Goal: Task Accomplishment & Management: Manage account settings

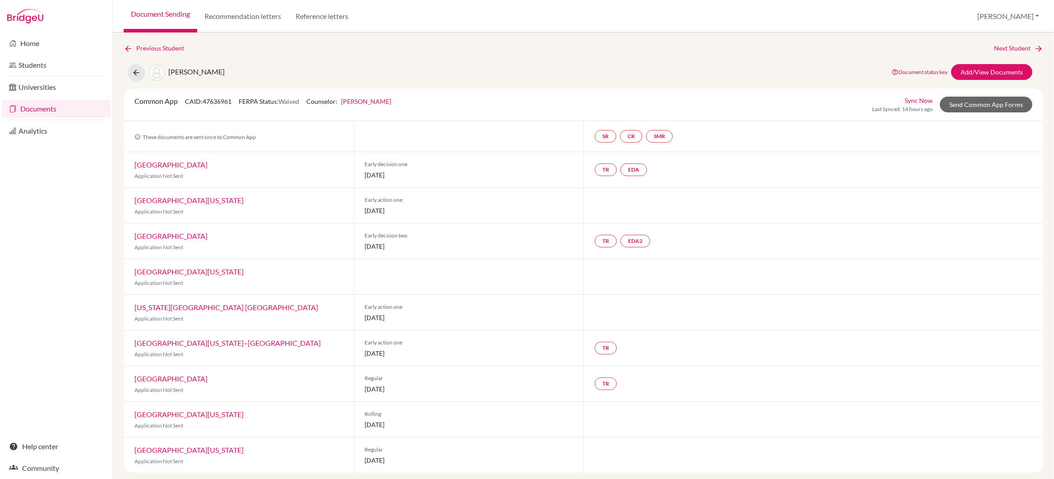
scroll to position [5, 0]
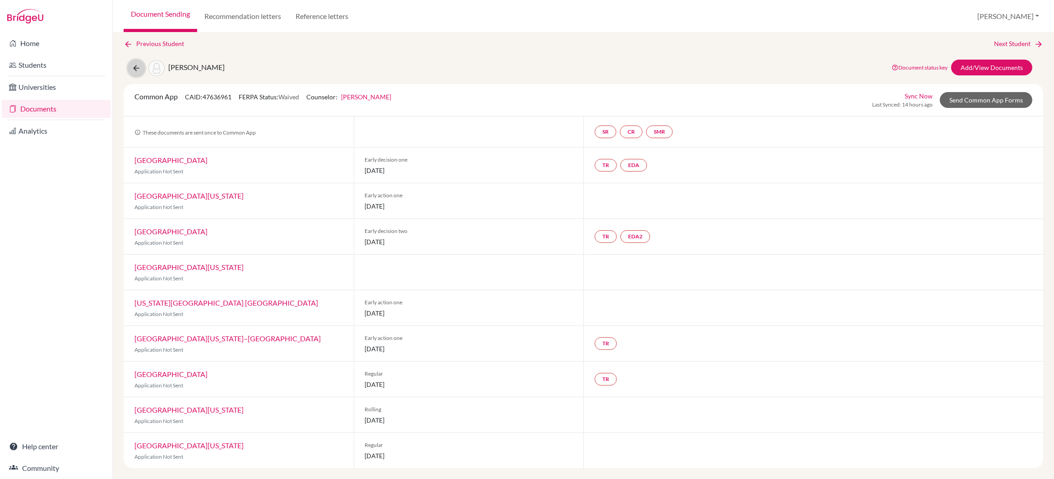
click at [137, 65] on icon at bounding box center [136, 68] width 9 height 9
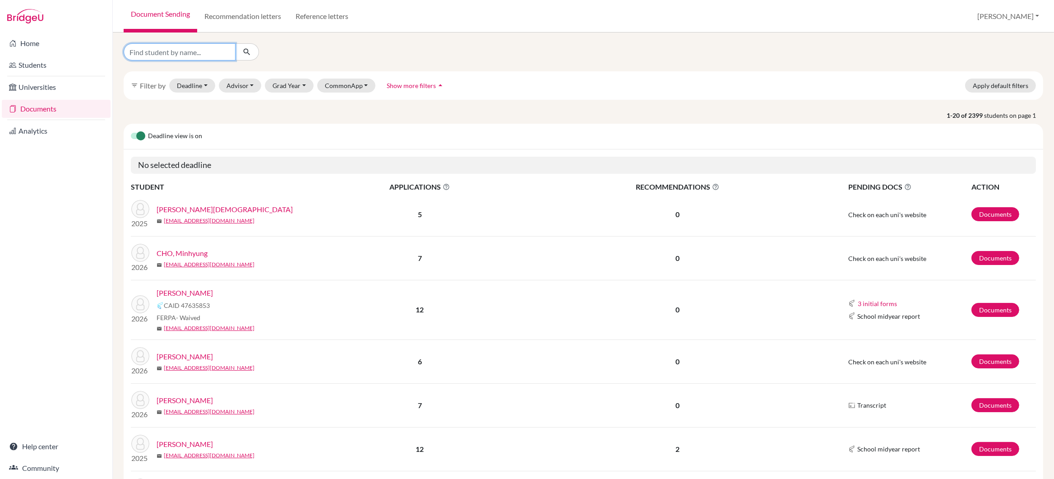
click at [156, 52] on input "Find student by name..." at bounding box center [180, 51] width 112 height 17
type input "unni"
click at [247, 53] on icon "submit" at bounding box center [246, 51] width 9 height 9
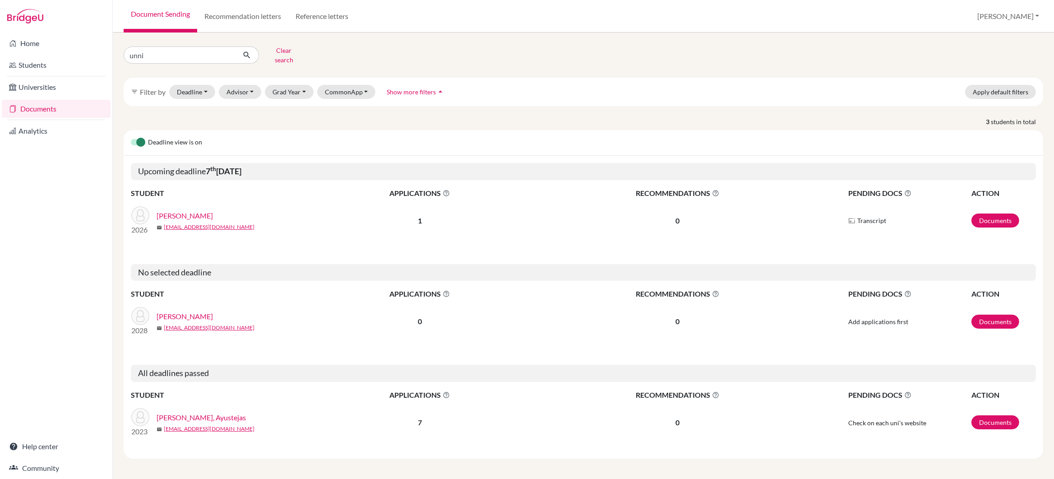
drag, startPoint x: 207, startPoint y: 165, endPoint x: 277, endPoint y: 168, distance: 69.5
click at [278, 169] on h5 "Upcoming deadline 7 th November 2025" at bounding box center [583, 171] width 905 height 17
click at [280, 173] on h5 "Upcoming deadline 7 th November 2025" at bounding box center [583, 171] width 905 height 17
click at [183, 210] on link "UNNI, Gayatri" at bounding box center [184, 215] width 56 height 11
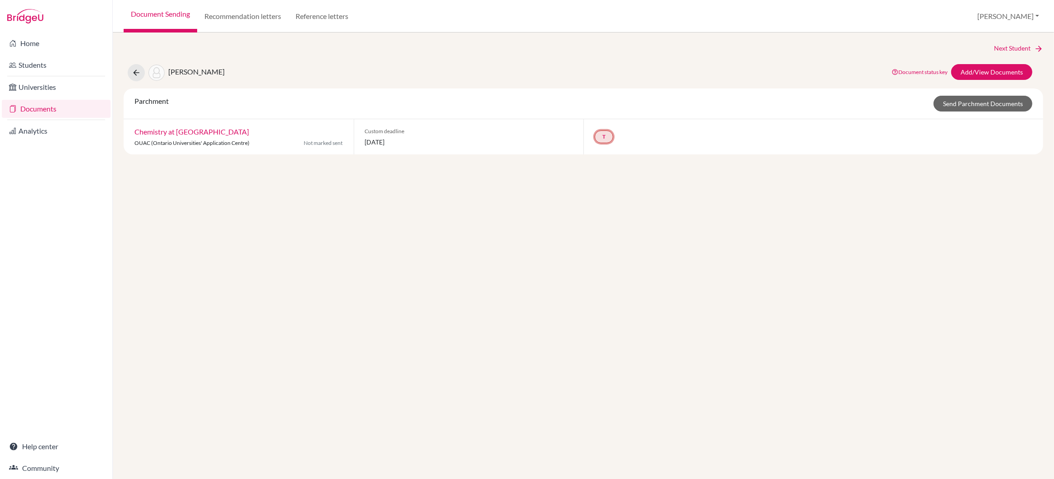
click at [604, 136] on link "T" at bounding box center [603, 136] width 18 height 13
click at [308, 62] on div "Next Student UNNI, Gayatri Document status key TR Requirement. Document not upl…" at bounding box center [583, 98] width 919 height 111
click at [10, 39] on icon at bounding box center [12, 43] width 7 height 11
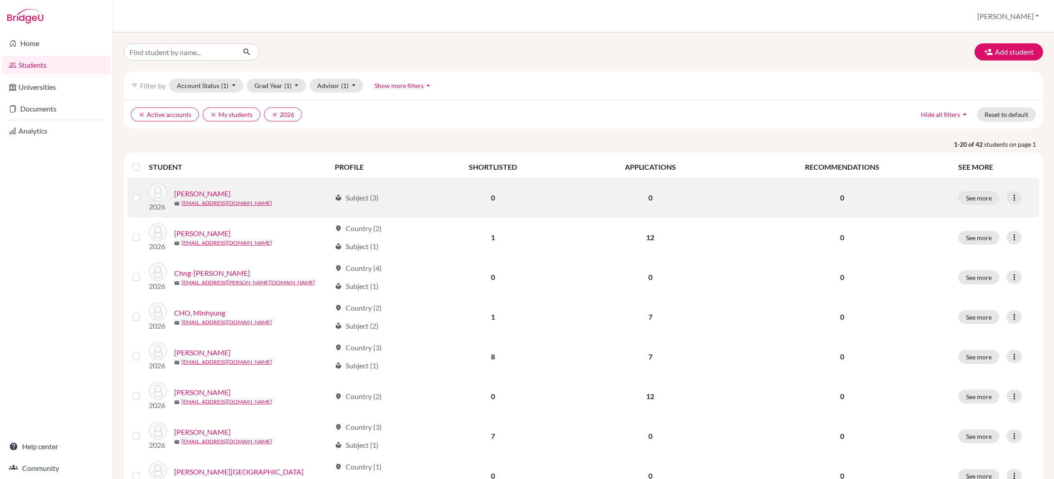
click at [189, 195] on link "[PERSON_NAME]" at bounding box center [202, 193] width 56 height 11
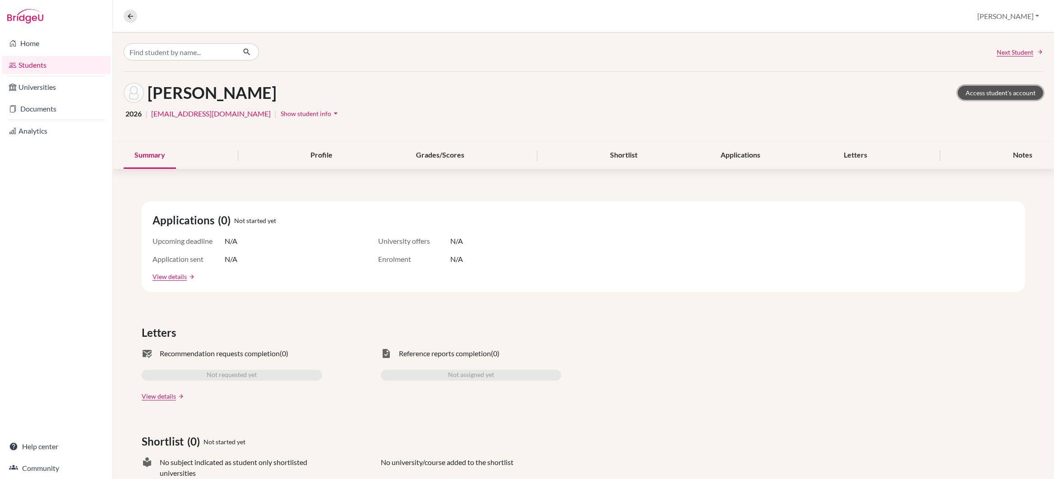
click at [1005, 91] on link "Access student's account" at bounding box center [999, 93] width 85 height 14
click at [46, 110] on link "Documents" at bounding box center [56, 109] width 109 height 18
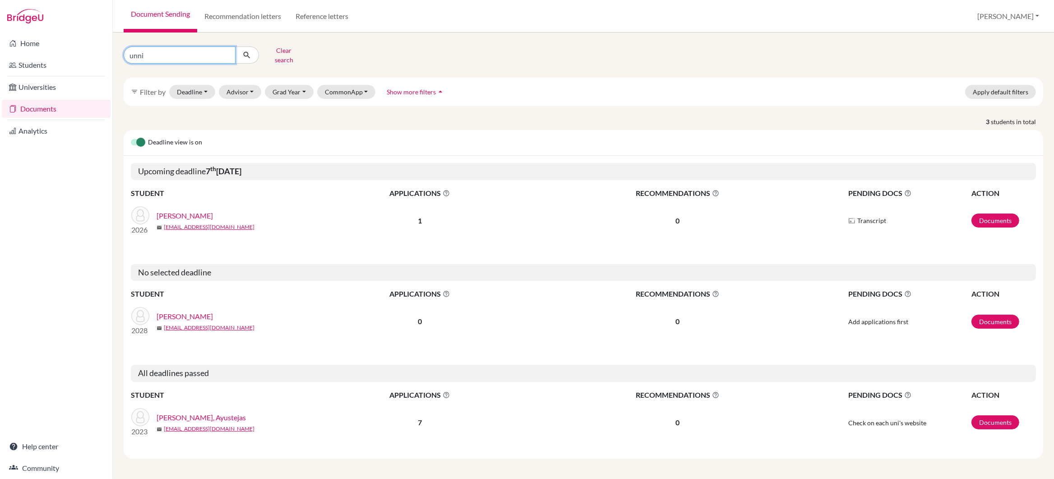
click at [147, 51] on input "unni" at bounding box center [180, 54] width 112 height 17
type input "u"
type input "[PERSON_NAME]"
click at [245, 51] on icon "submit" at bounding box center [246, 55] width 9 height 9
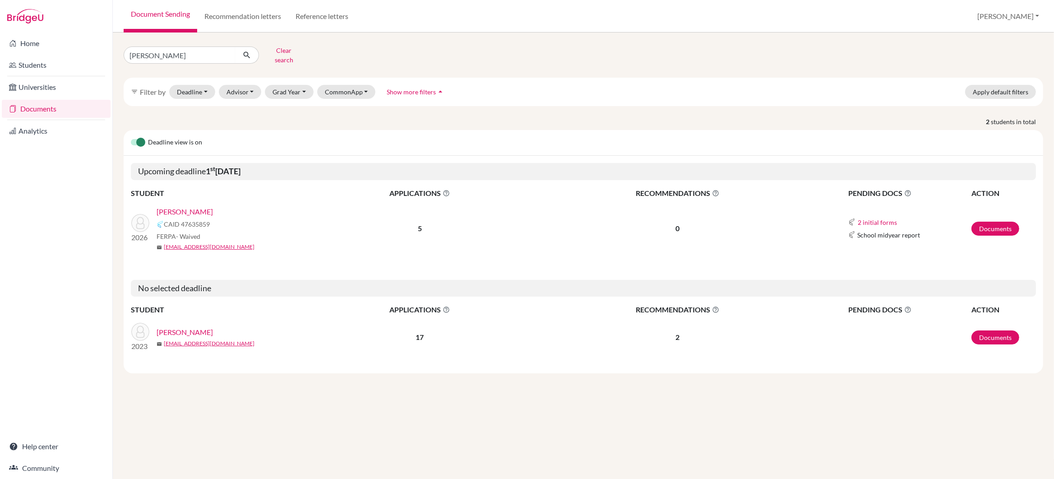
click at [192, 206] on link "[PERSON_NAME]" at bounding box center [184, 211] width 56 height 11
